Goal: Task Accomplishment & Management: Complete application form

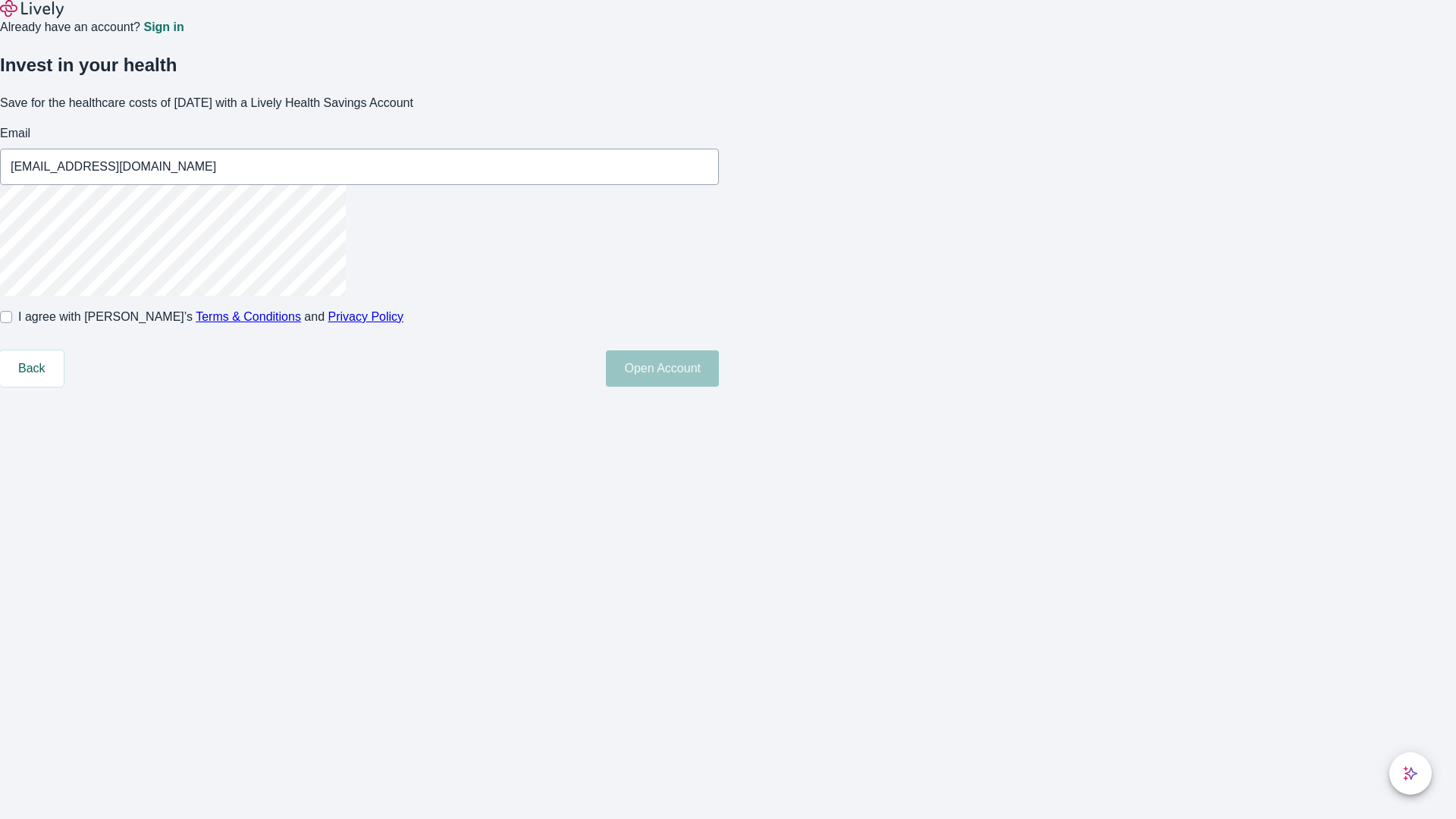
click at [12, 323] on input "I agree with Lively’s Terms & Conditions and Privacy Policy" at bounding box center [6, 317] width 12 height 12
checkbox input "true"
click at [718, 387] on button "Open Account" at bounding box center [662, 369] width 113 height 37
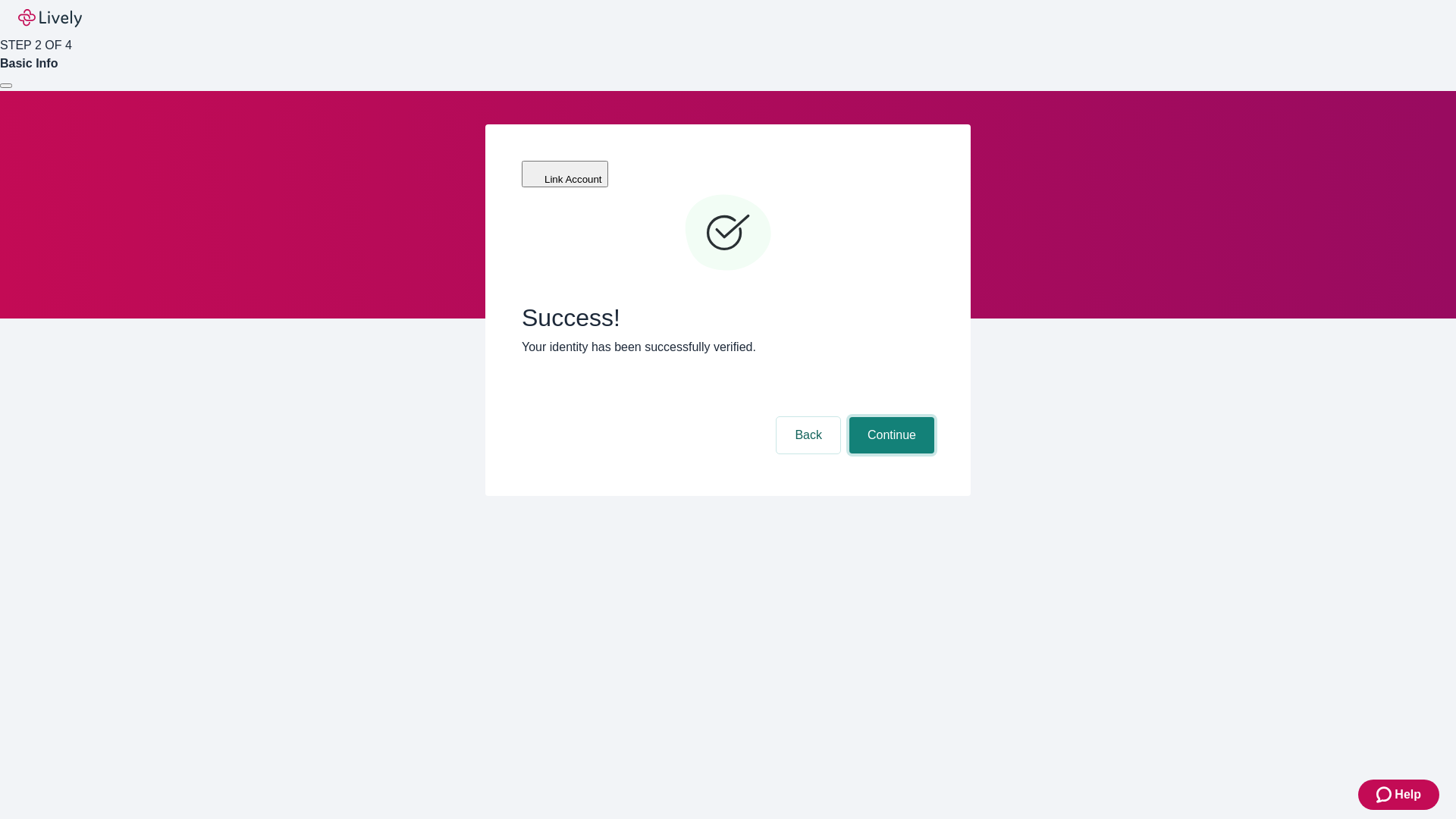
click at [889, 417] on button "Continue" at bounding box center [892, 435] width 85 height 37
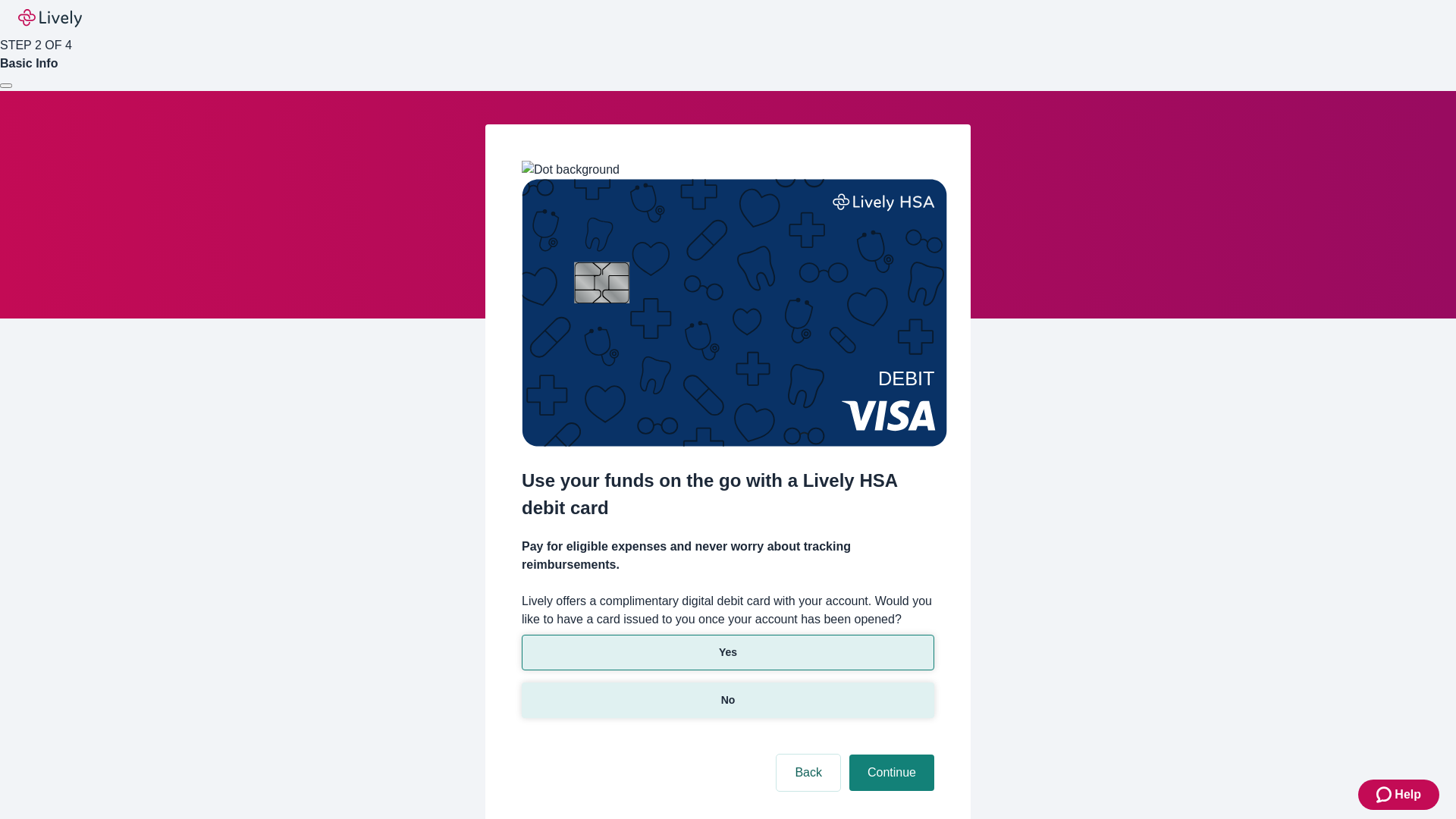
click at [727, 693] on p "No" at bounding box center [728, 700] width 15 height 16
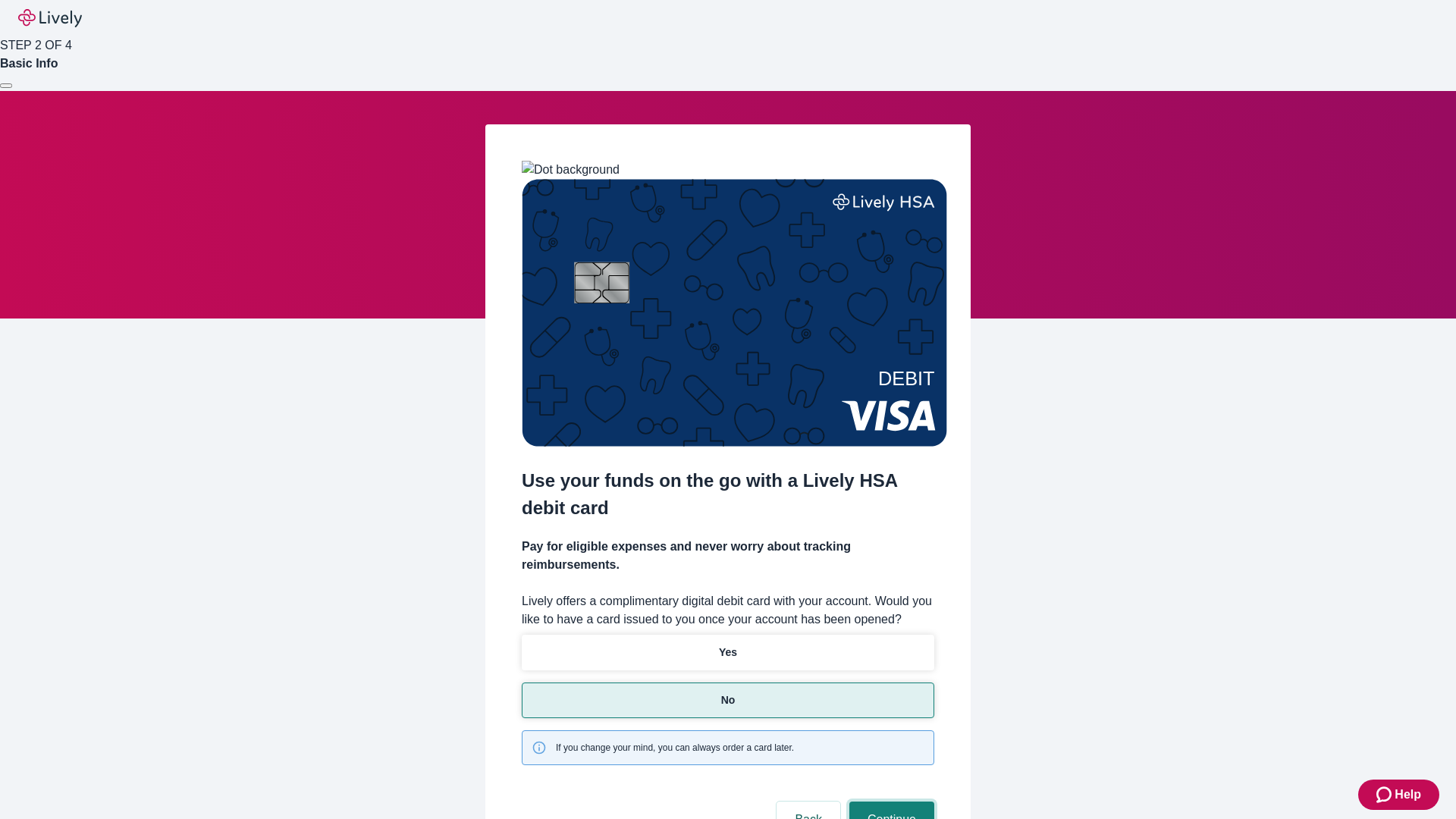
click at [889, 801] on button "Continue" at bounding box center [892, 820] width 85 height 37
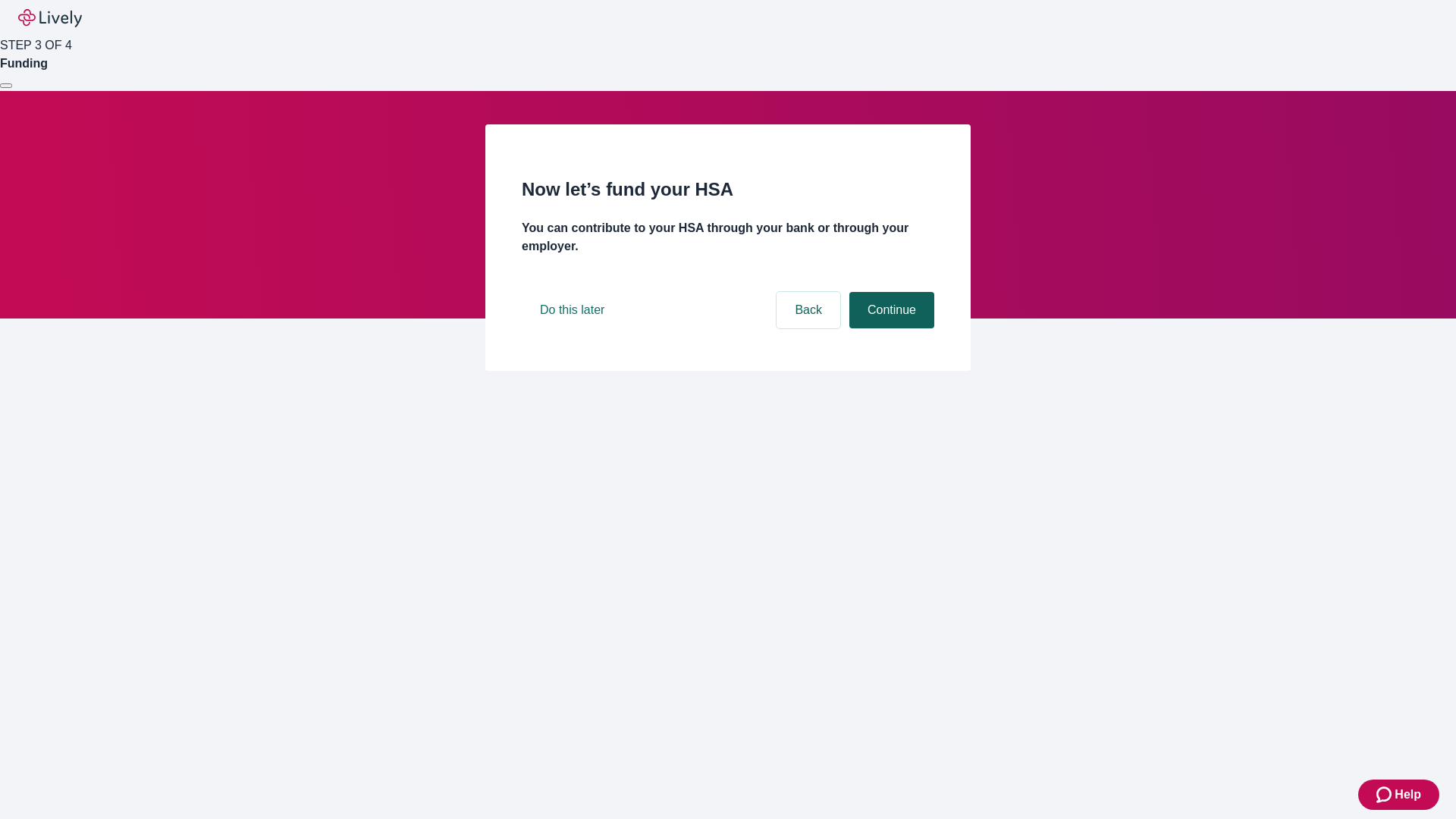
click at [889, 329] on button "Continue" at bounding box center [892, 310] width 85 height 37
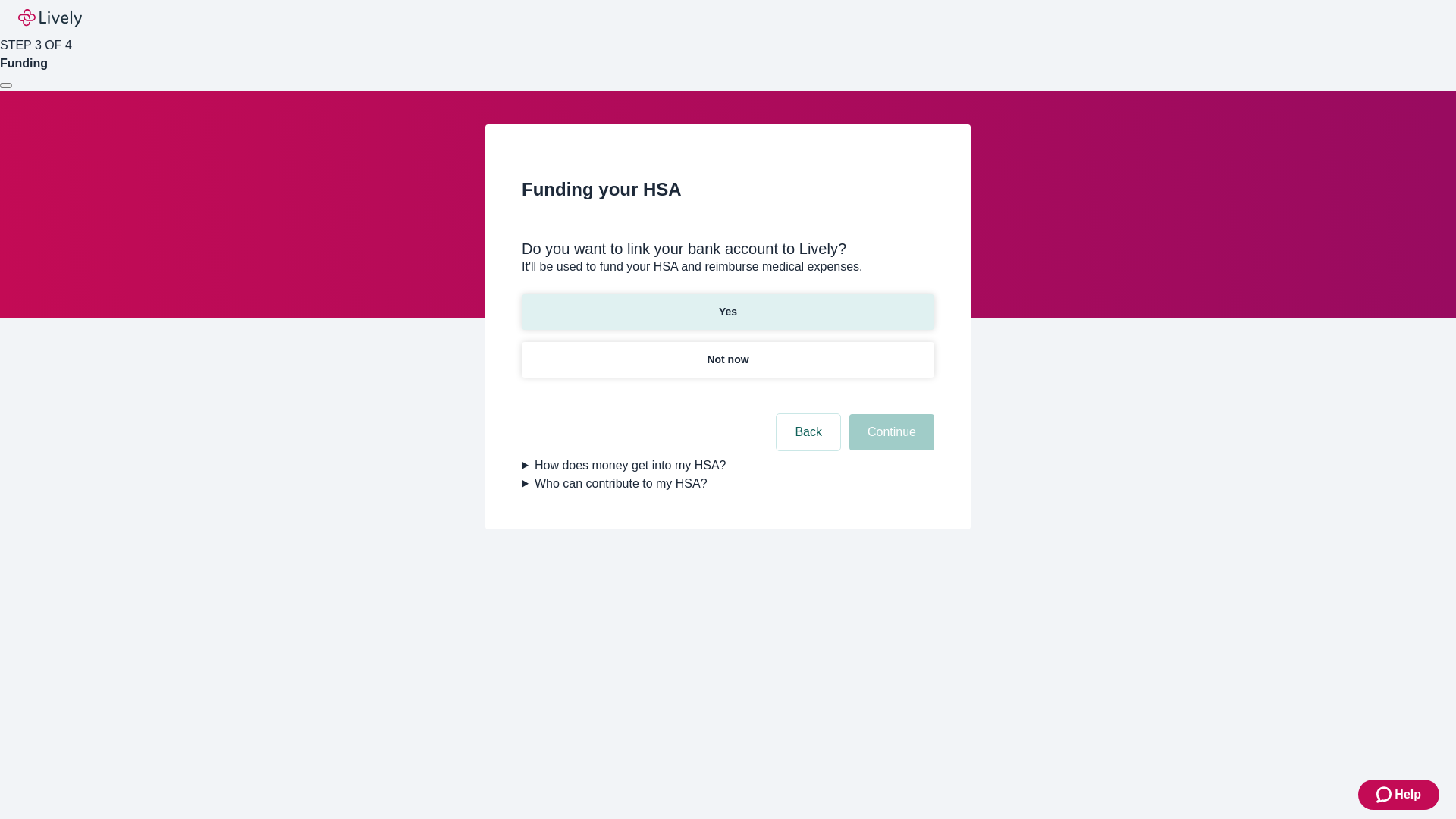
click at [727, 304] on p "Yes" at bounding box center [728, 312] width 18 height 16
click at [889, 414] on button "Continue" at bounding box center [892, 432] width 85 height 37
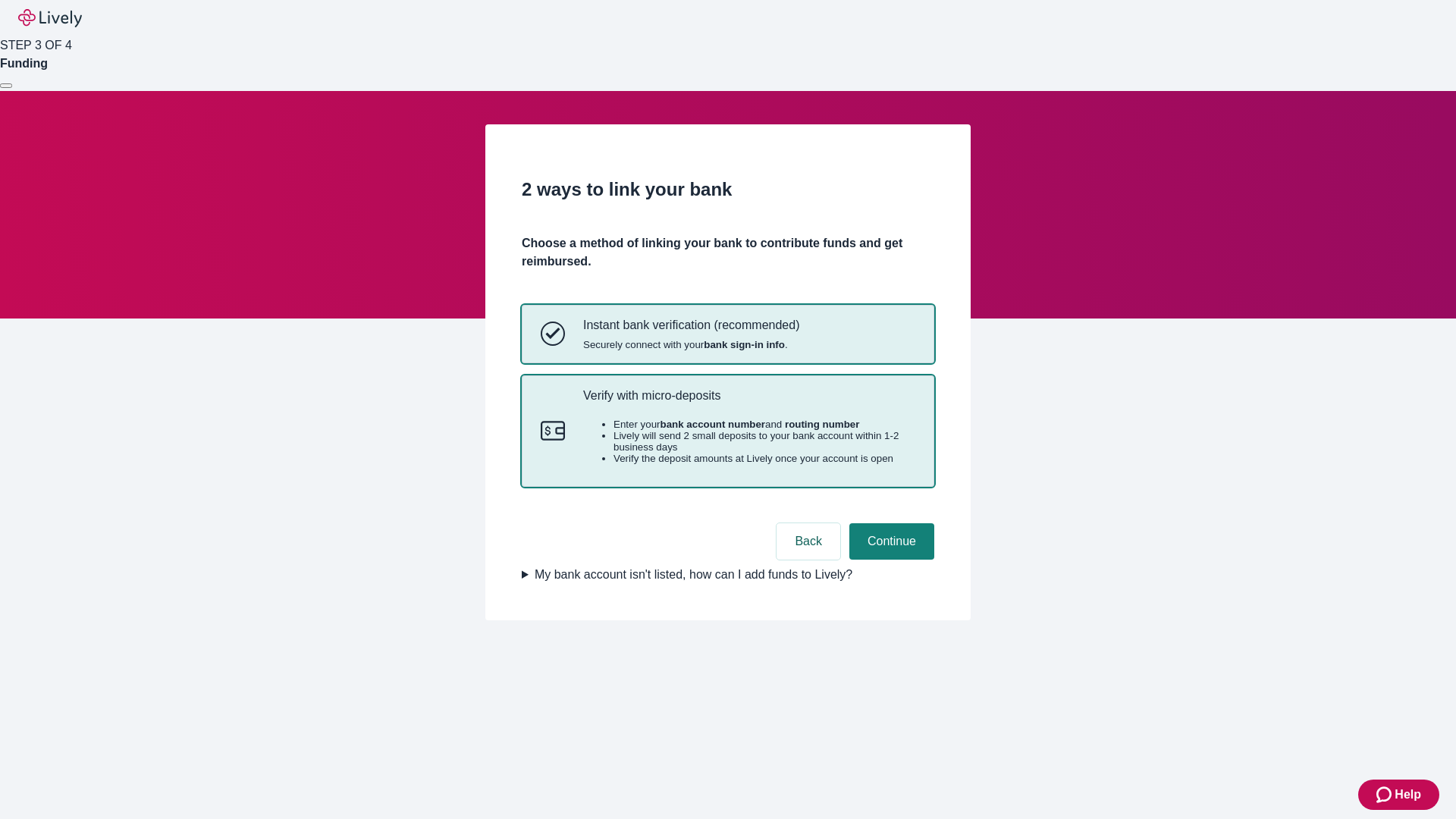
click at [748, 403] on p "Verify with micro-deposits" at bounding box center [749, 395] width 332 height 15
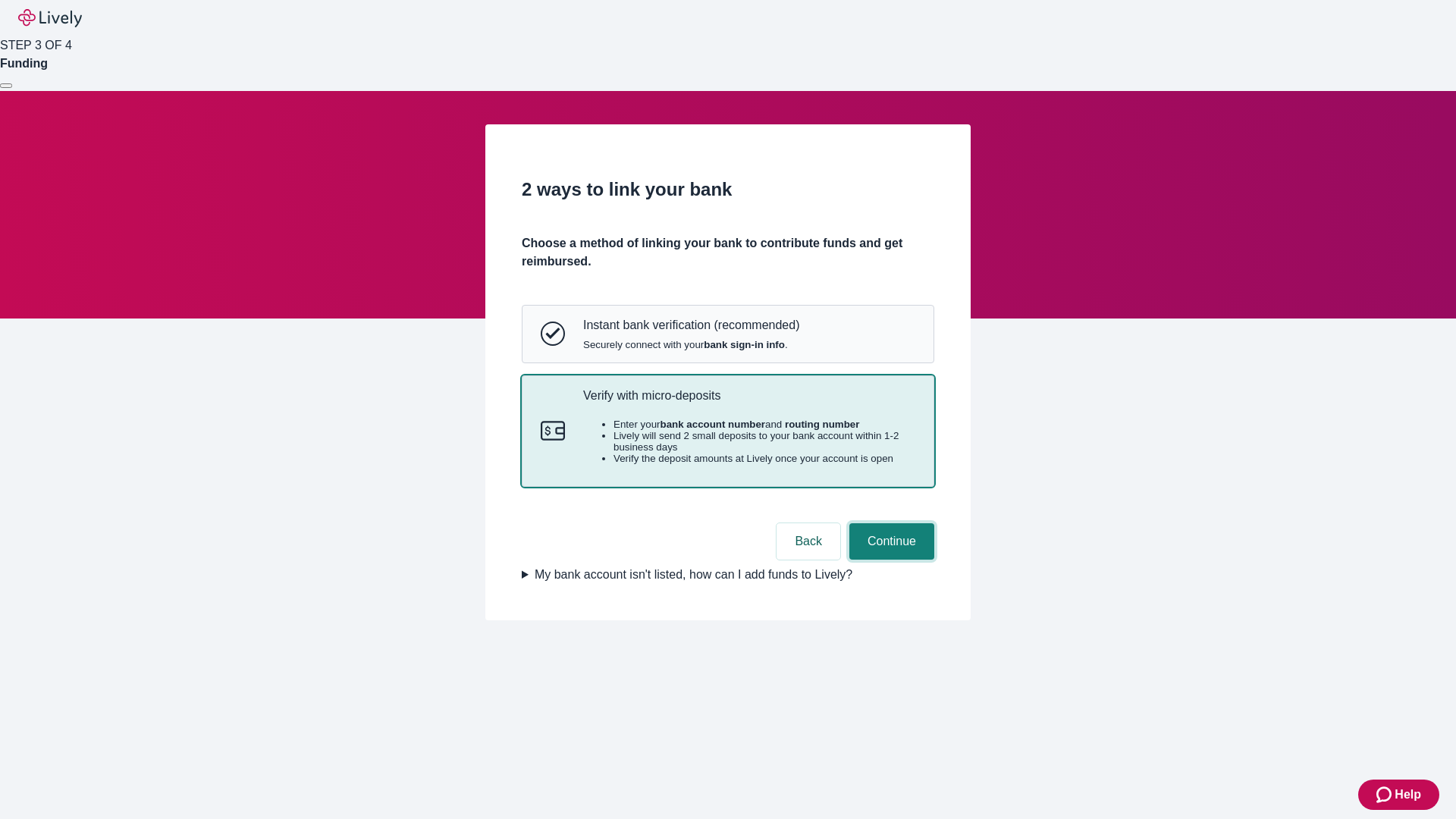
click at [889, 560] on button "Continue" at bounding box center [892, 542] width 85 height 37
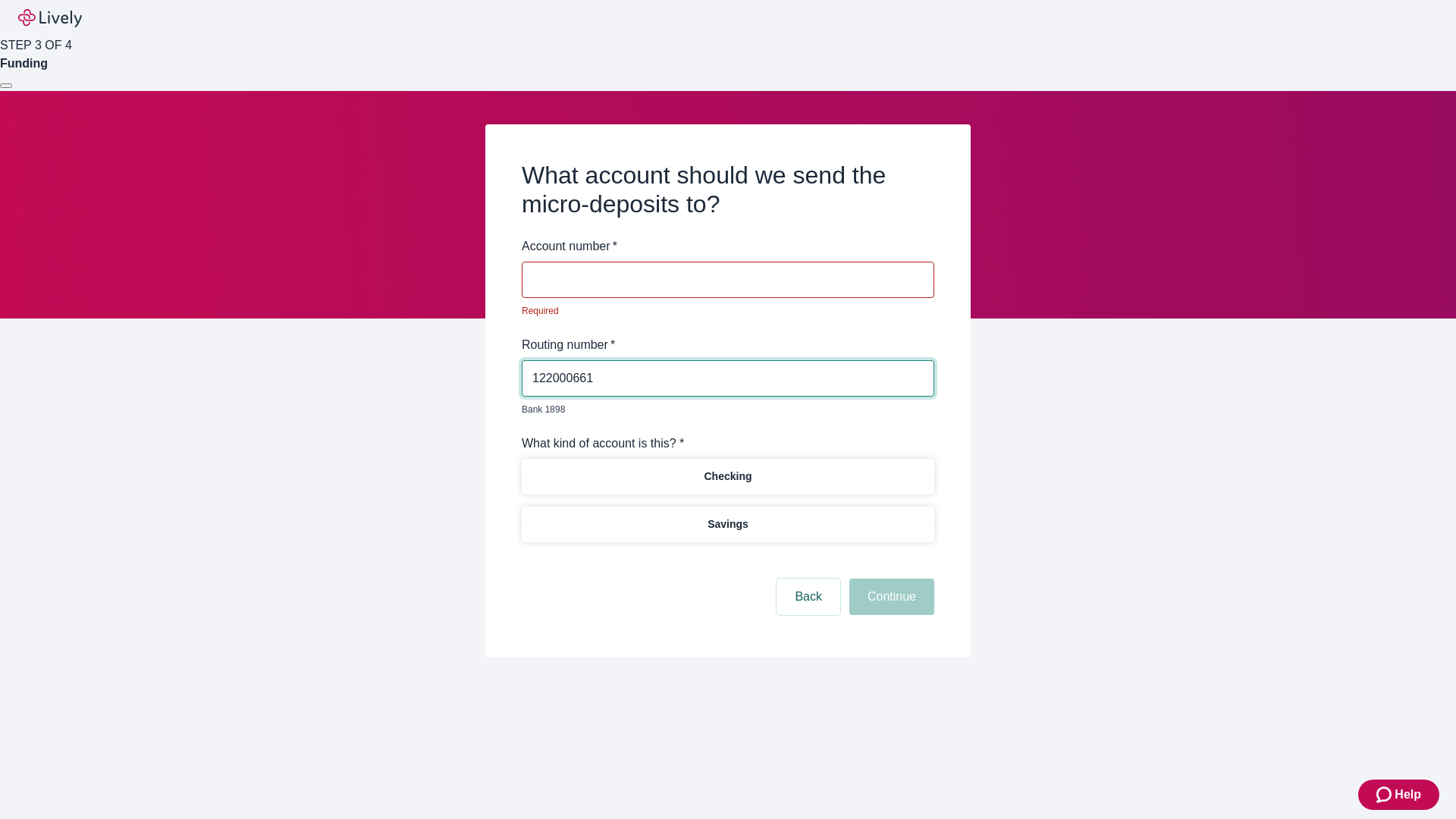
type input "122000661"
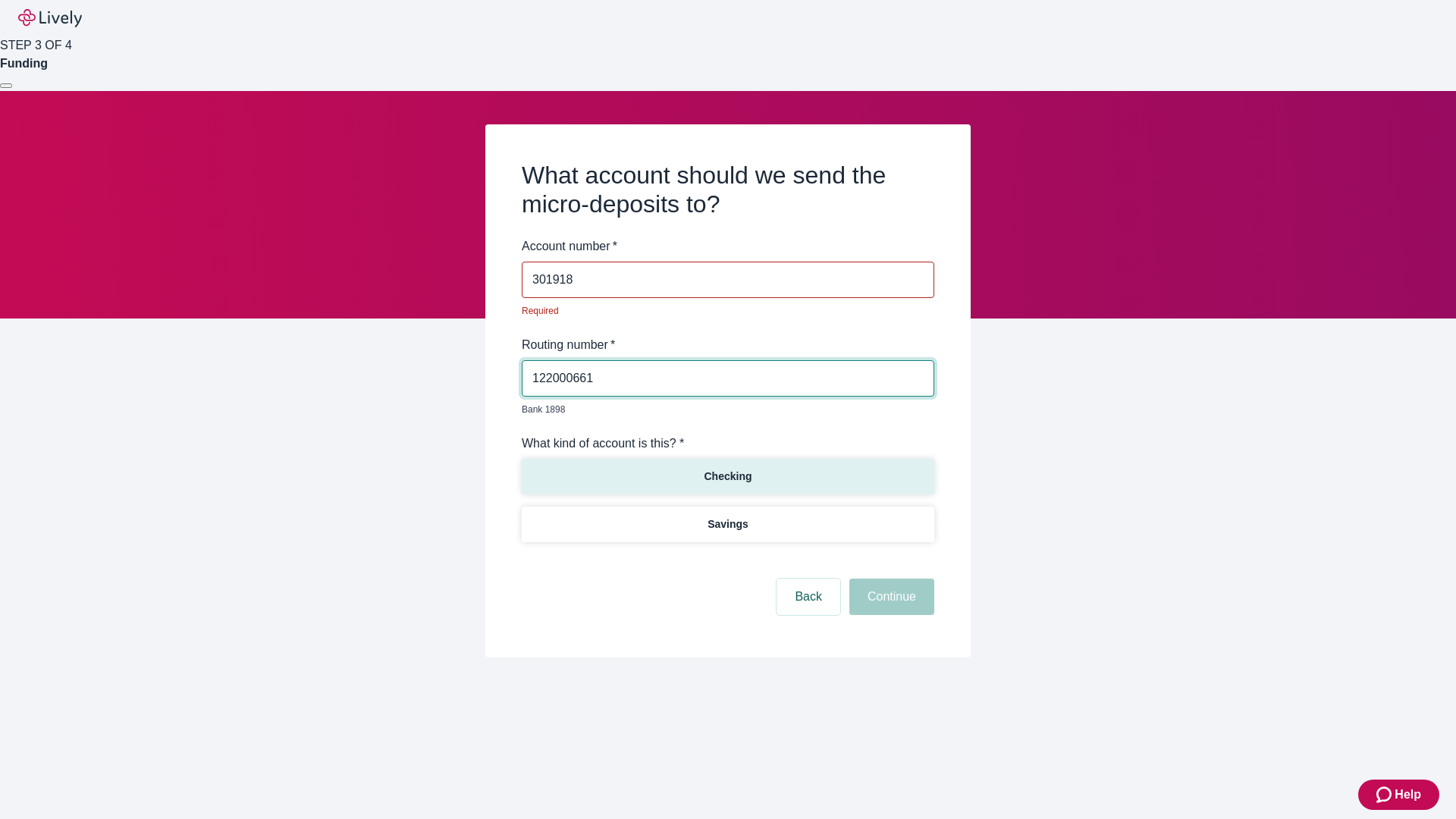
type input "301918"
click at [727, 469] on p "Checking" at bounding box center [728, 477] width 47 height 16
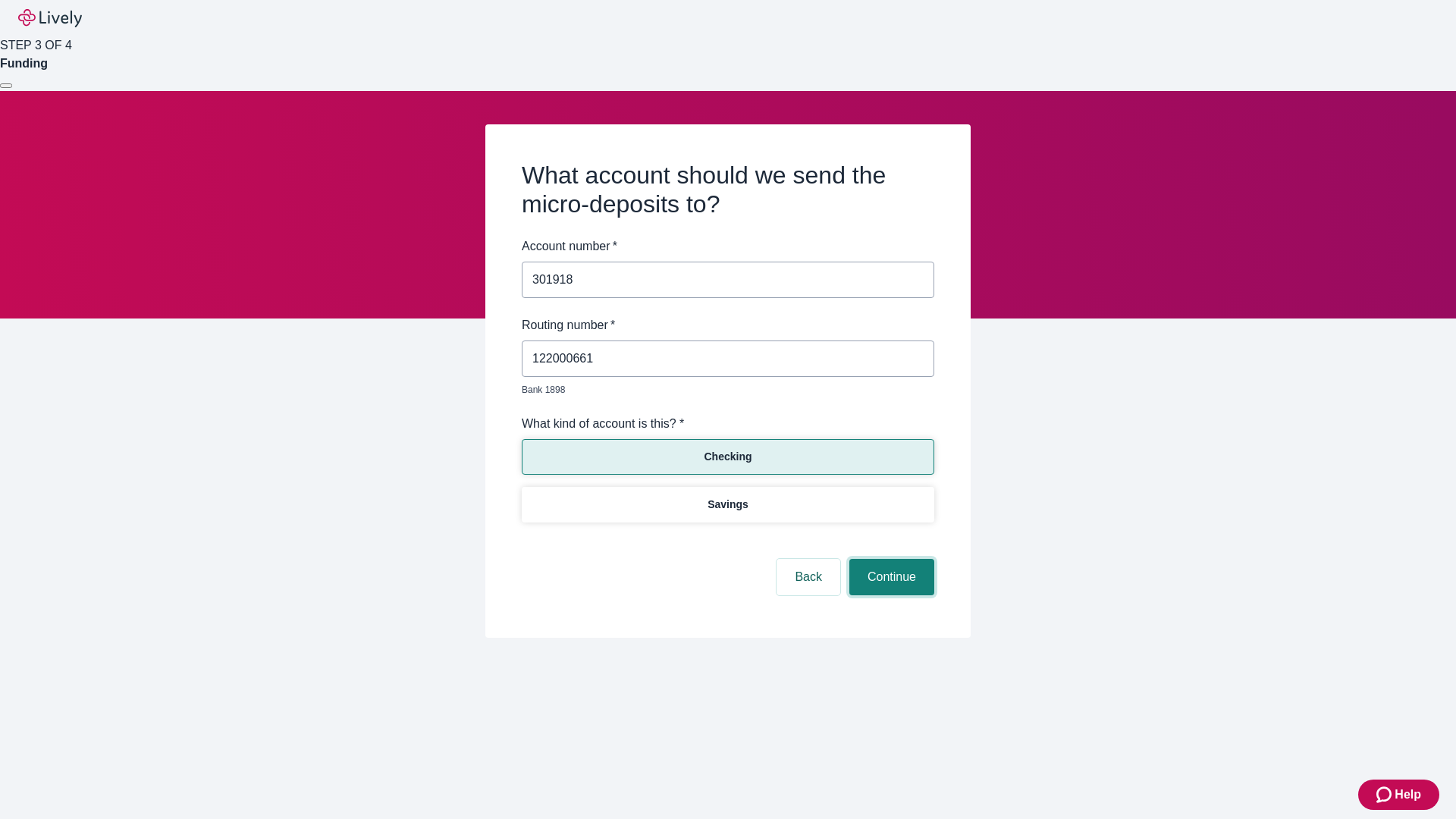
click at [889, 560] on button "Continue" at bounding box center [892, 578] width 85 height 37
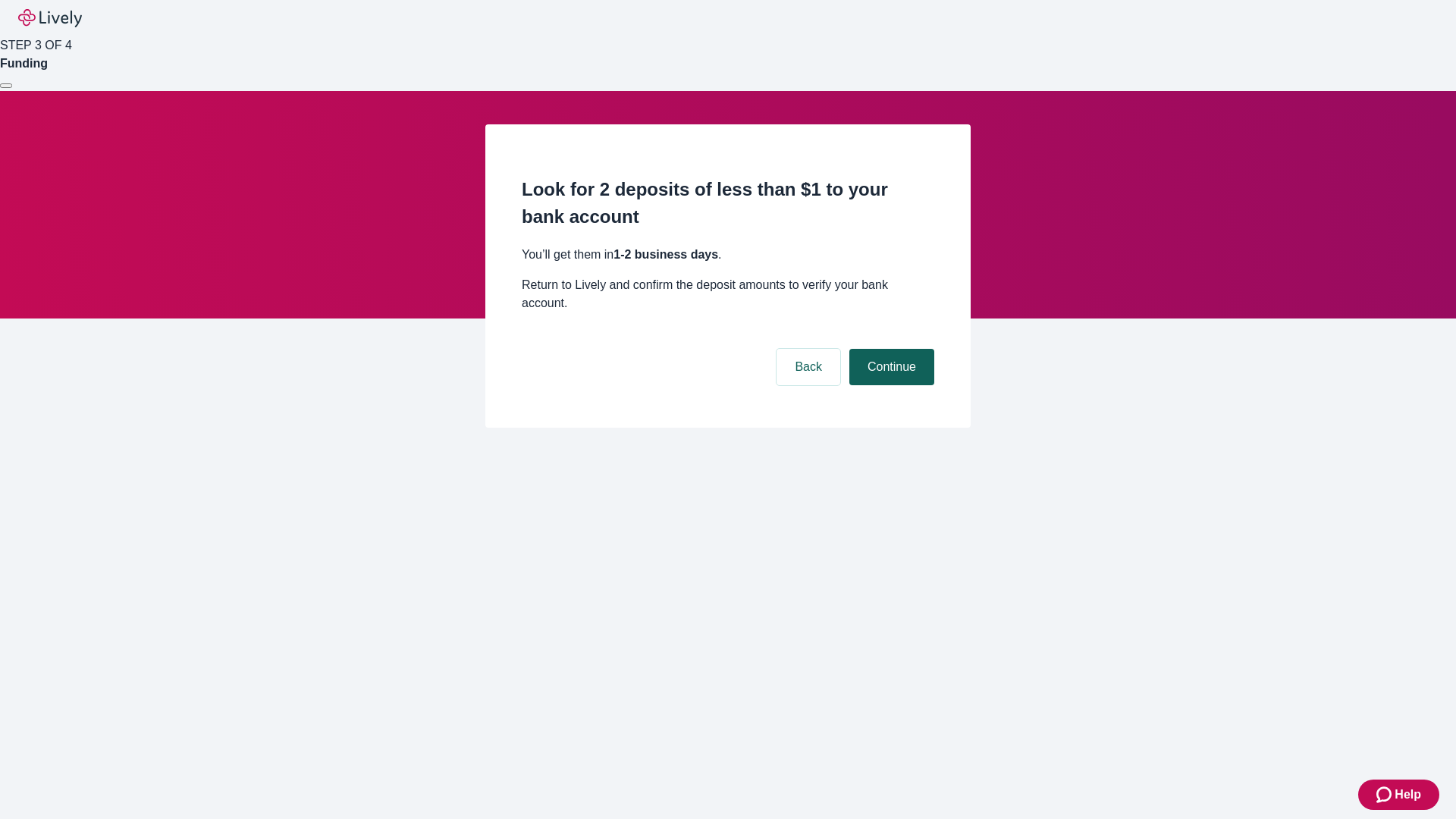
click at [889, 349] on button "Continue" at bounding box center [892, 367] width 85 height 37
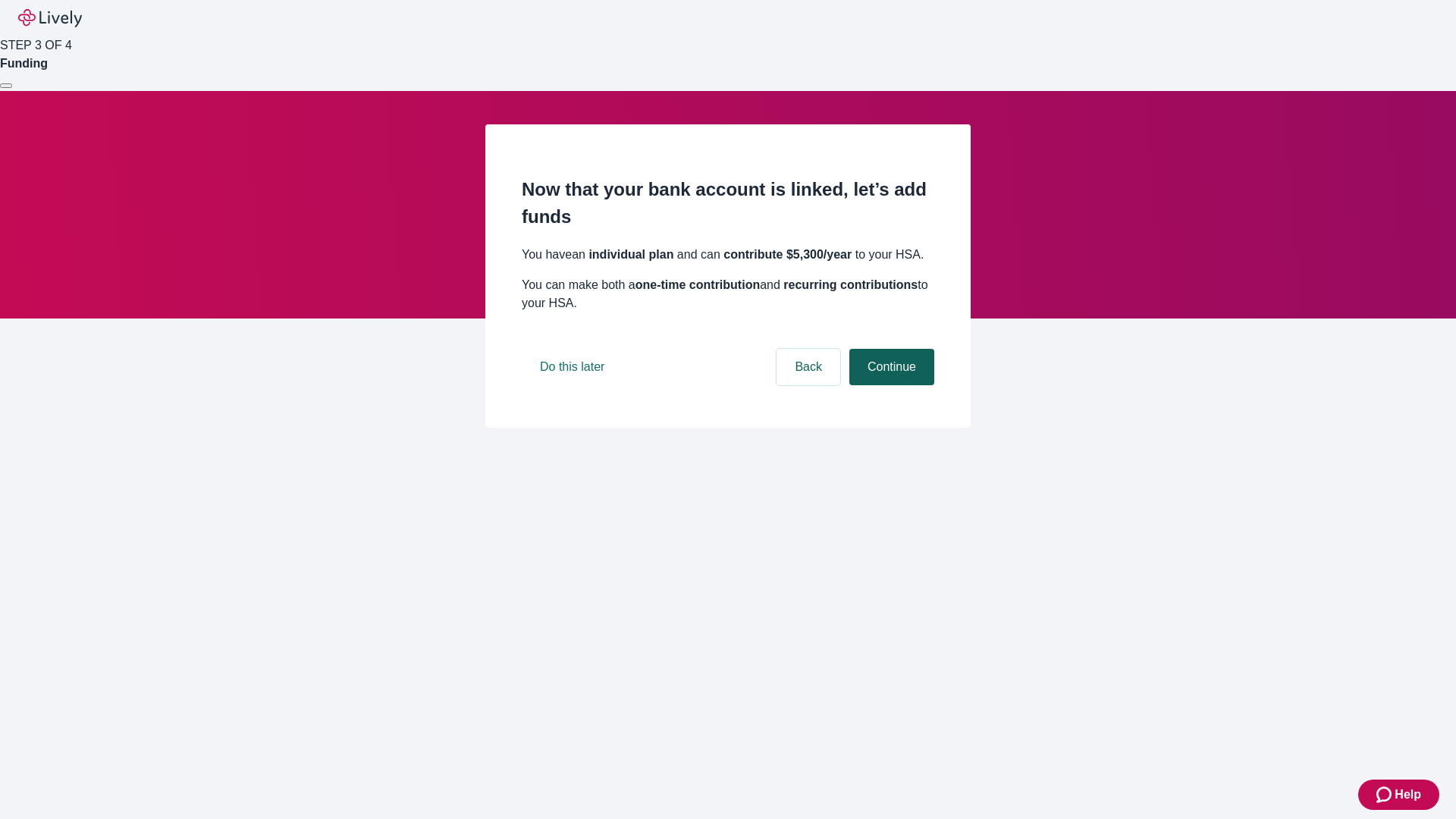
click at [889, 385] on button "Continue" at bounding box center [892, 367] width 85 height 37
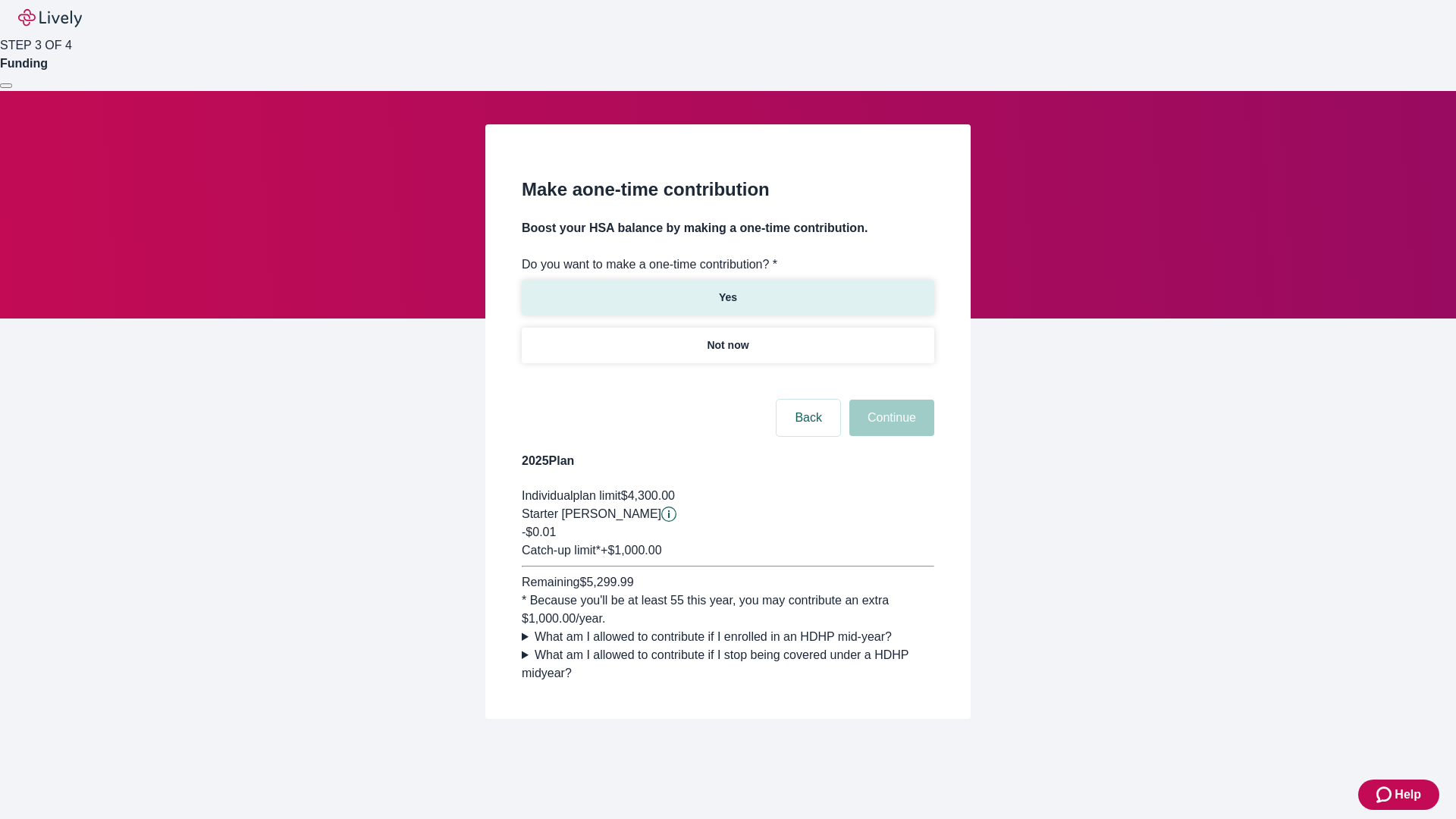
click at [727, 290] on p "Yes" at bounding box center [728, 297] width 18 height 16
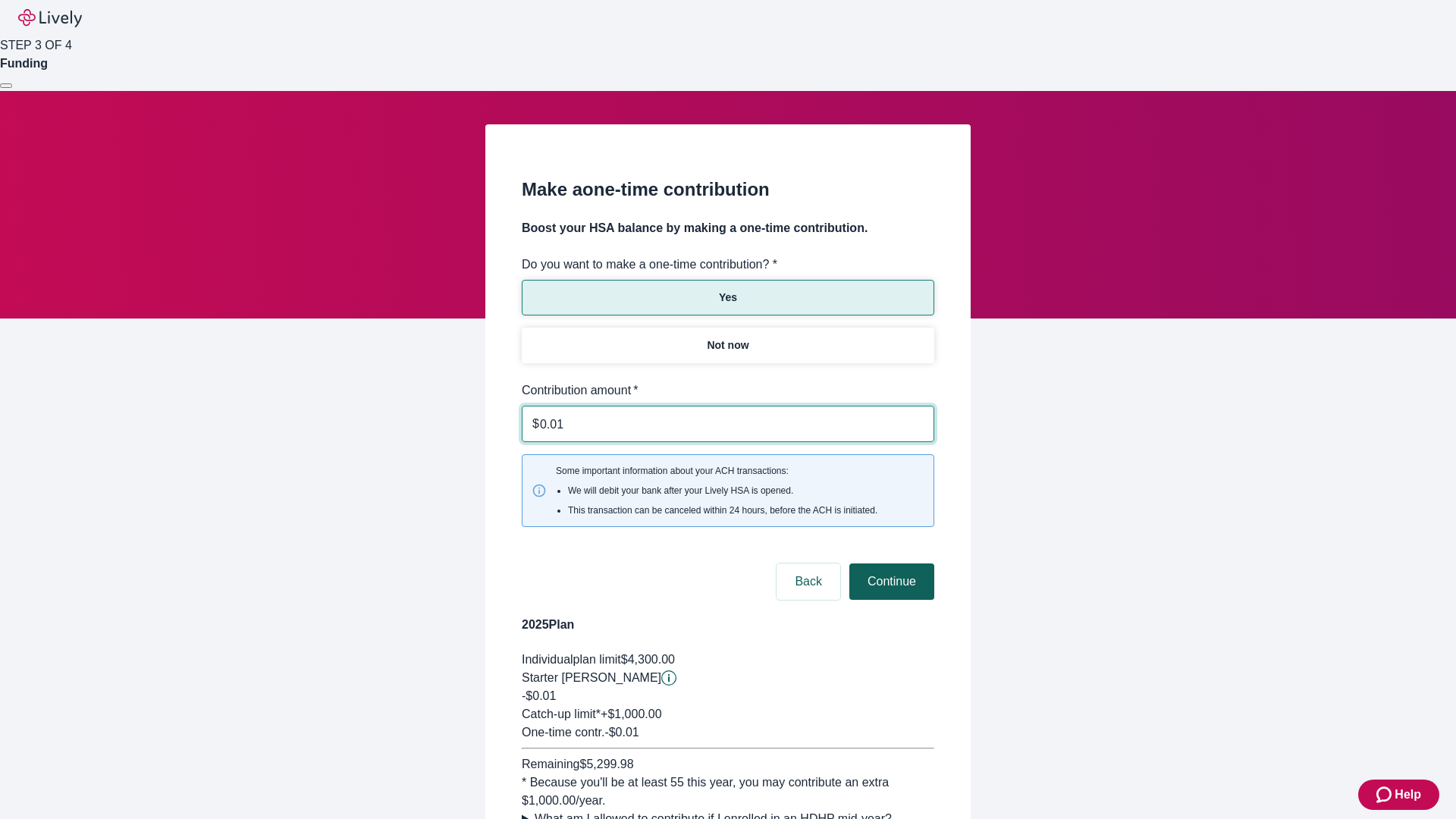
type input "0.01"
click at [889, 564] on button "Continue" at bounding box center [892, 582] width 85 height 37
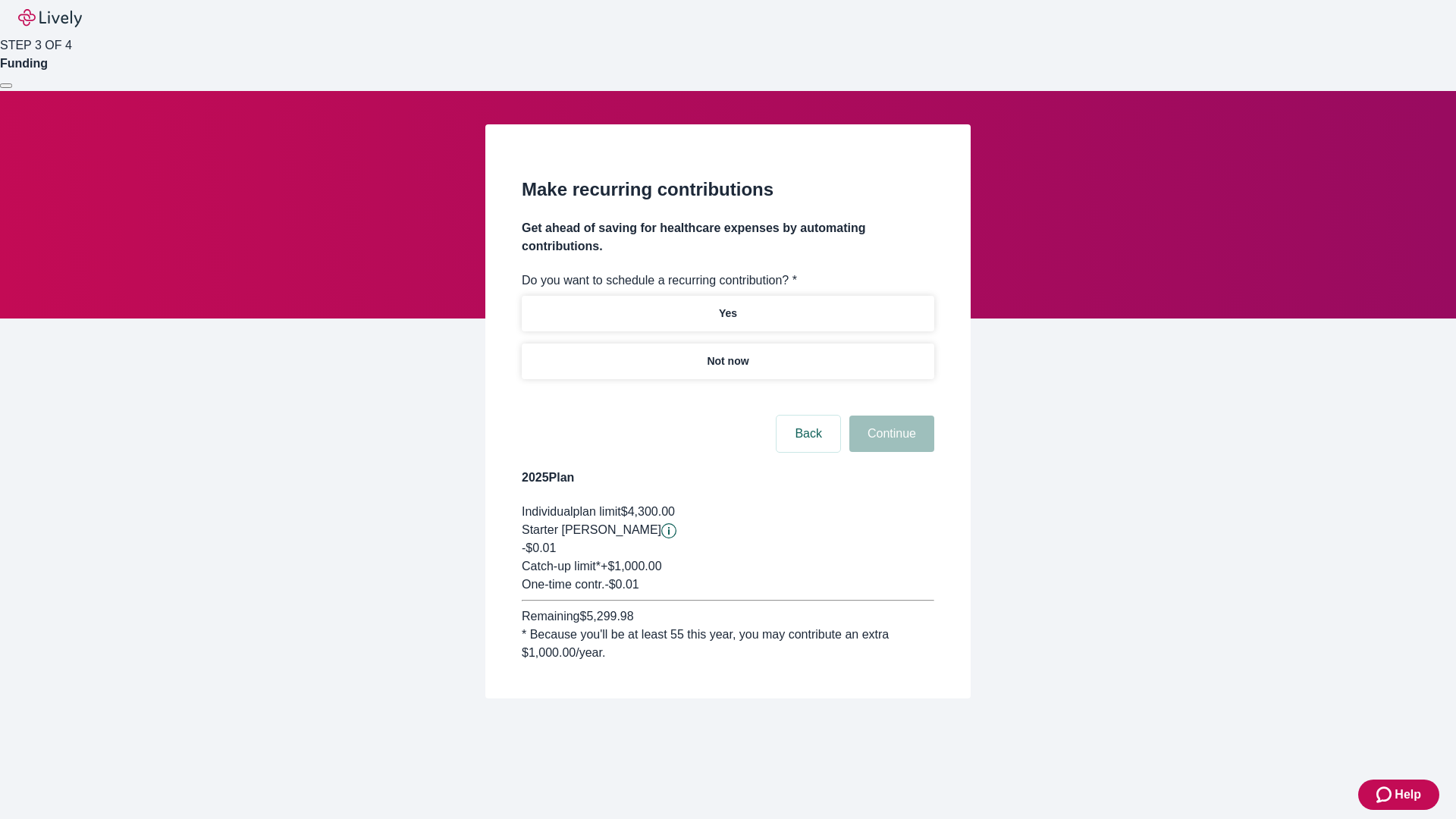
click at [727, 353] on p "Not now" at bounding box center [728, 361] width 41 height 16
click at [889, 415] on button "Continue" at bounding box center [892, 434] width 85 height 37
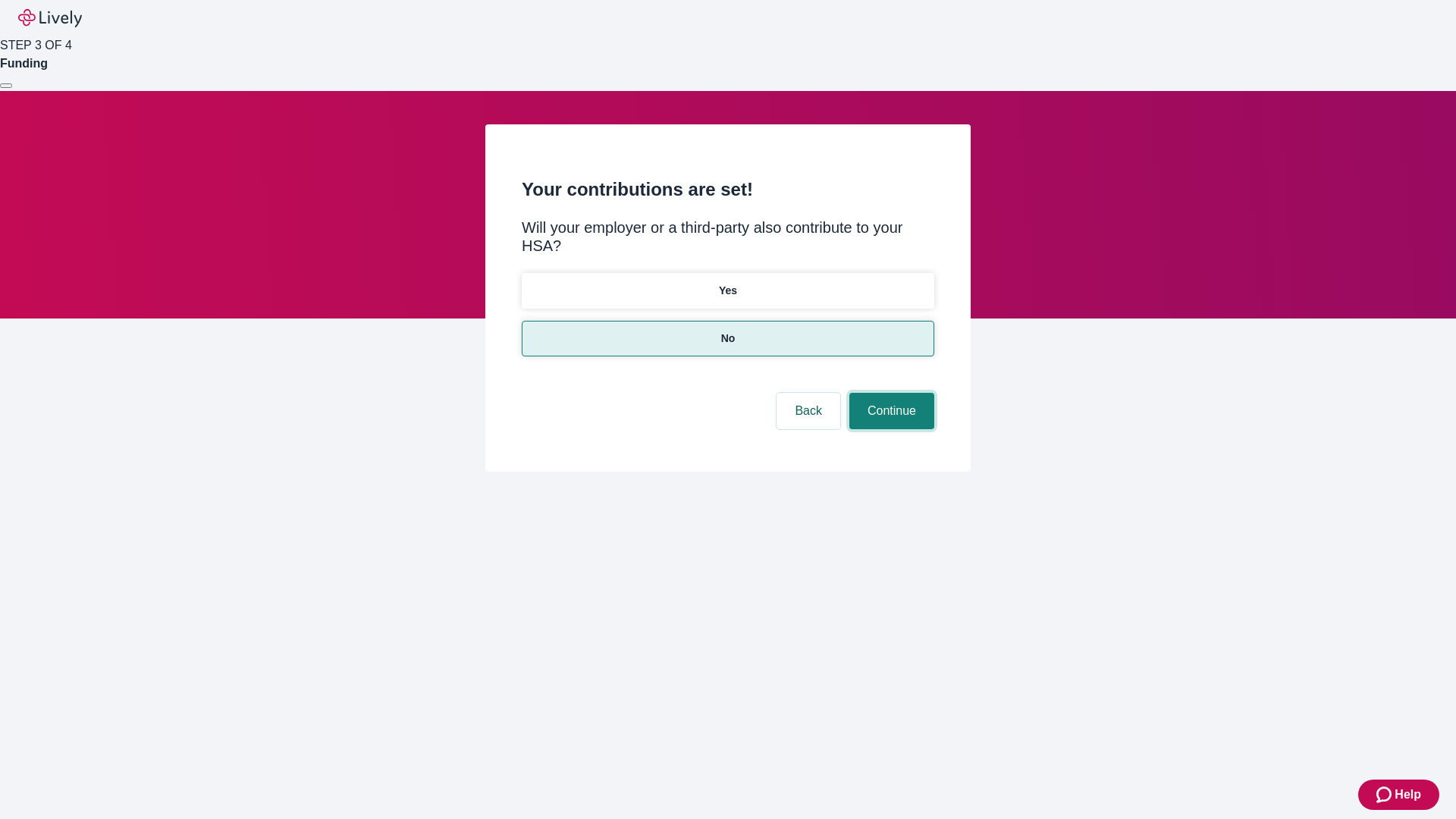
click at [889, 393] on button "Continue" at bounding box center [892, 411] width 85 height 37
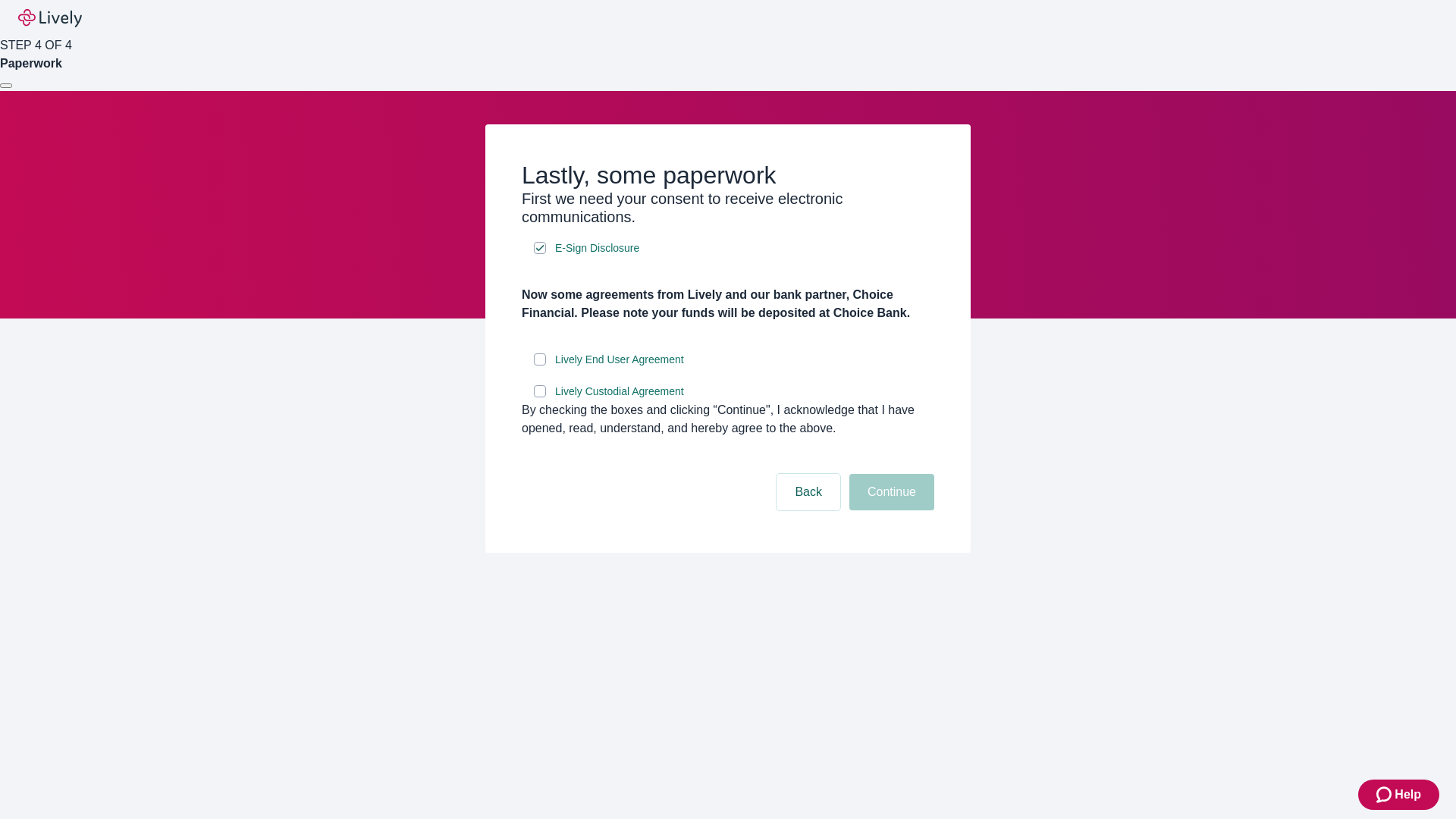
click at [540, 365] on input "Lively End User Agreement" at bounding box center [540, 359] width 12 height 12
checkbox input "true"
click at [540, 398] on input "Lively Custodial Agreement" at bounding box center [540, 391] width 12 height 12
checkbox input "true"
click at [889, 510] on button "Continue" at bounding box center [892, 493] width 85 height 37
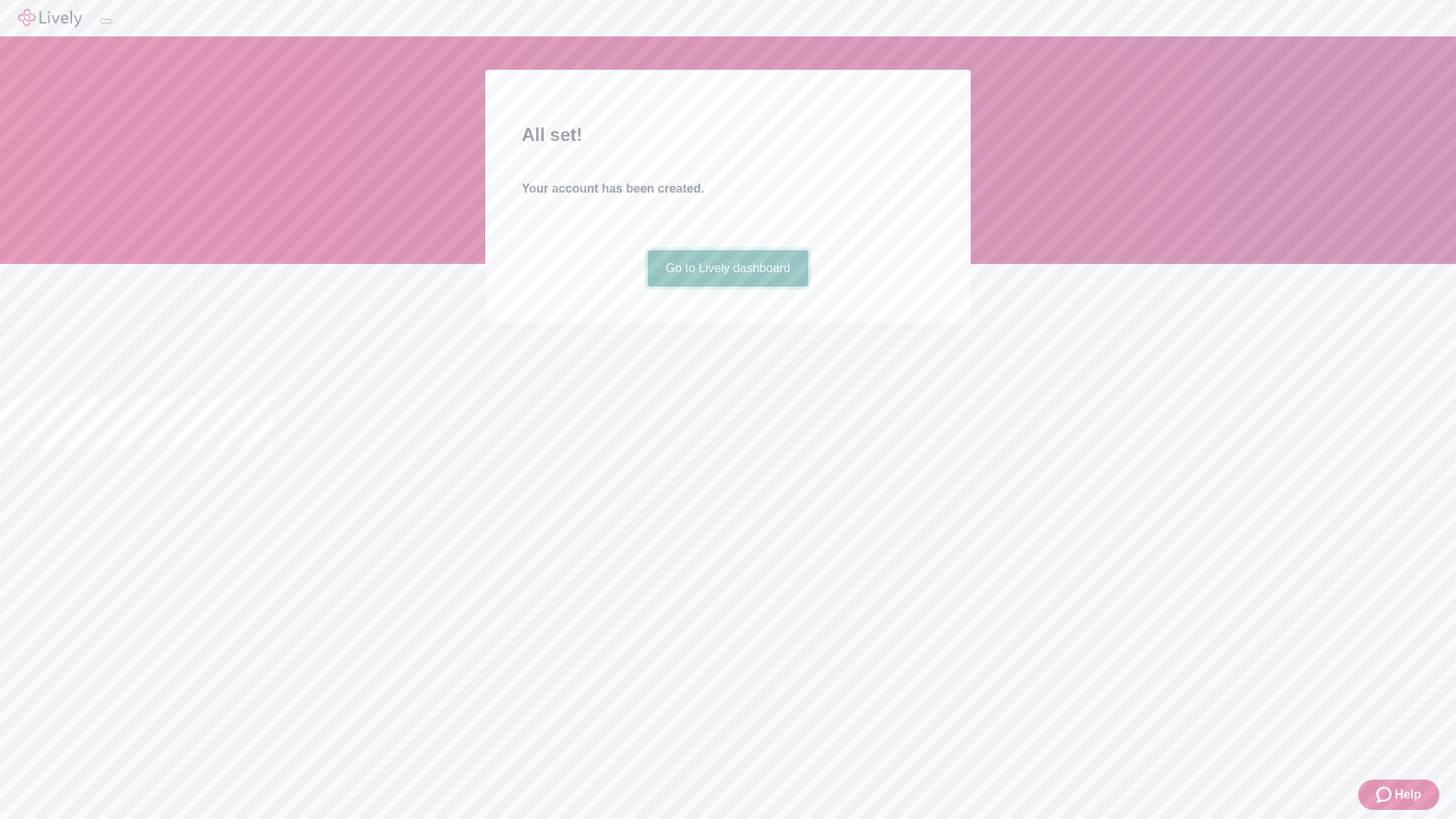
click at [727, 287] on link "Go to Lively dashboard" at bounding box center [728, 269] width 162 height 37
